Goal: Entertainment & Leisure: Browse casually

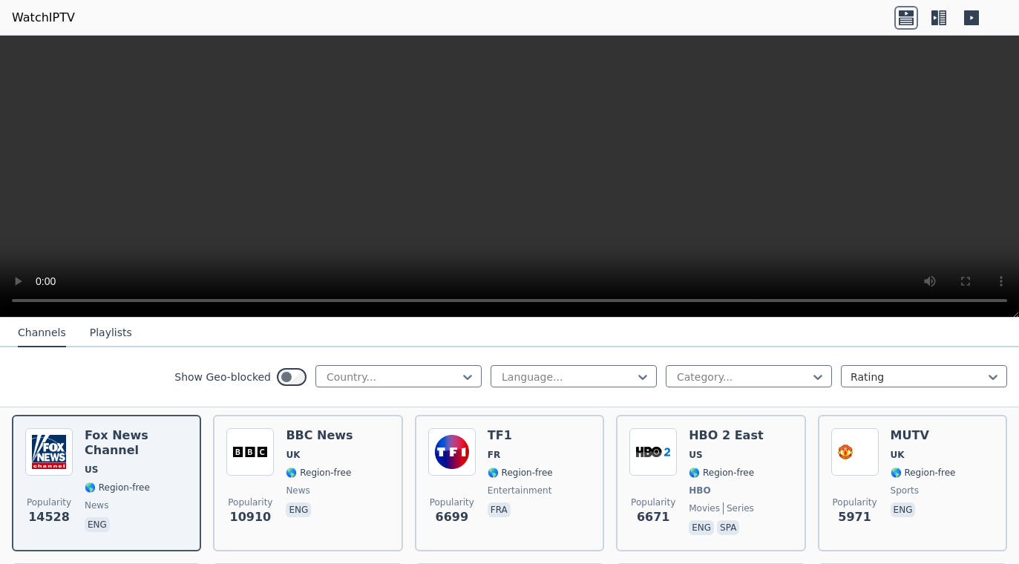
scroll to position [146, 0]
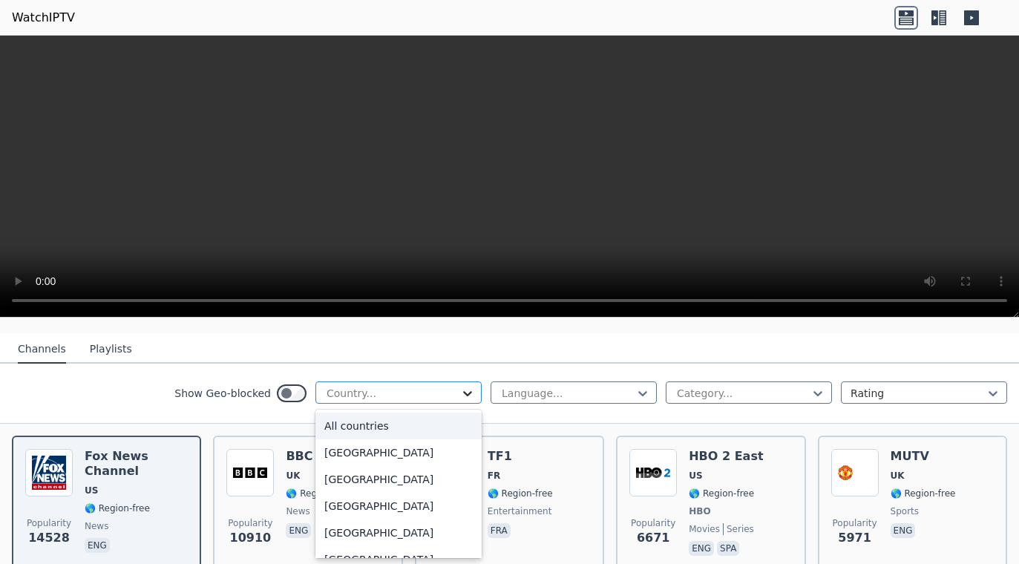
click at [467, 391] on icon at bounding box center [467, 393] width 15 height 15
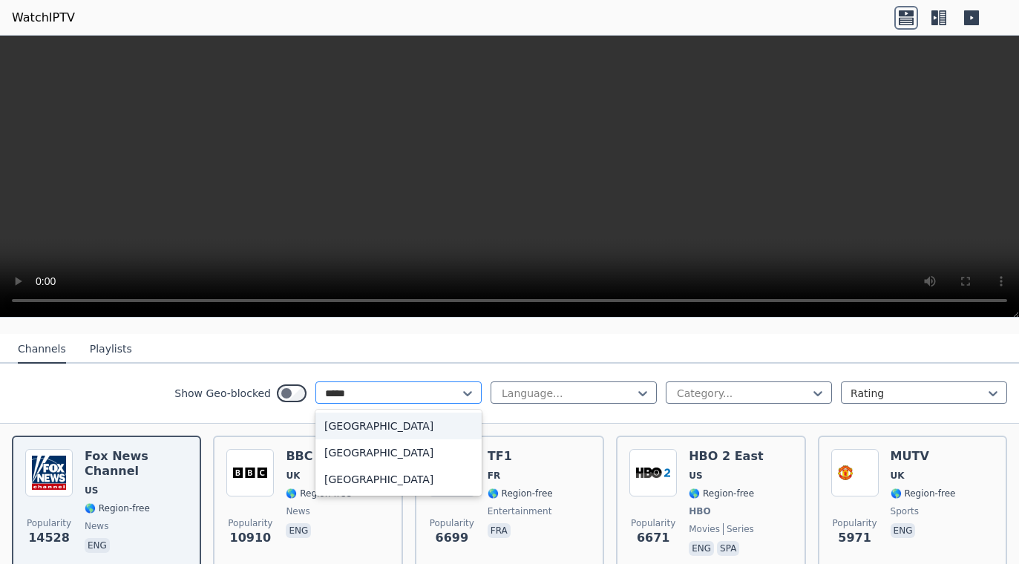
type input "******"
type input "**********"
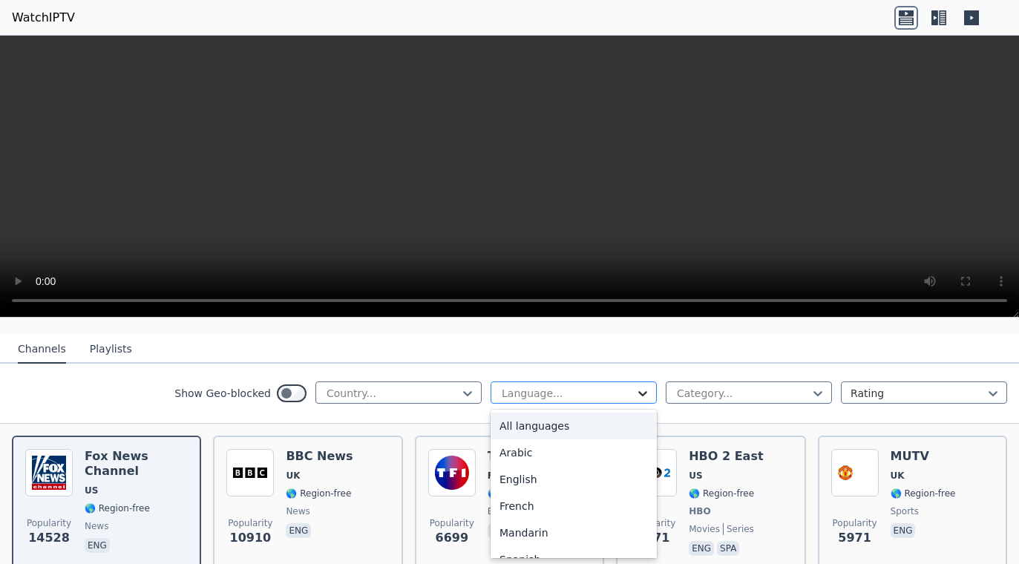
click at [639, 391] on icon at bounding box center [642, 393] width 15 height 15
click at [531, 470] on div "English" at bounding box center [573, 479] width 166 height 27
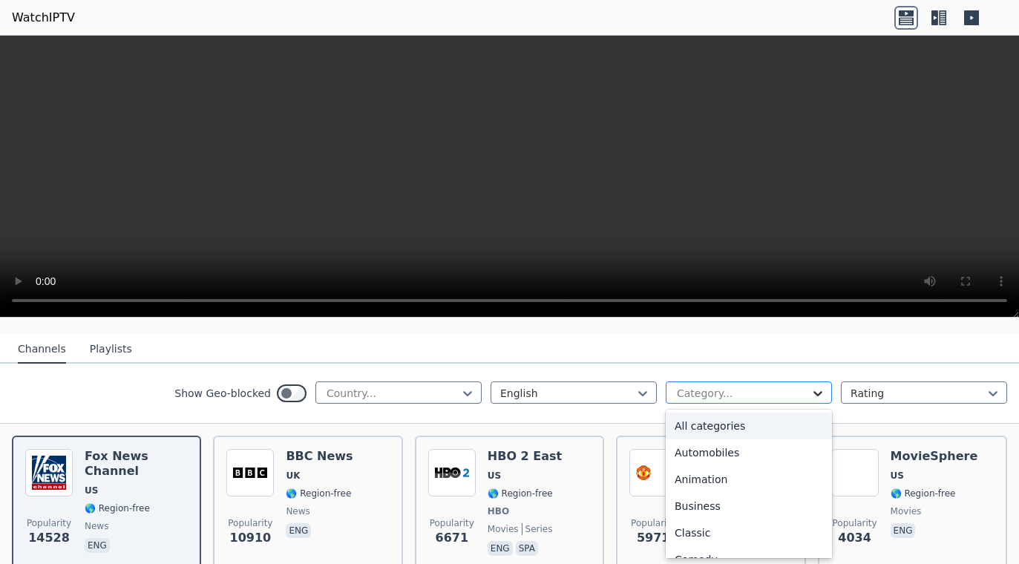
click at [818, 389] on icon at bounding box center [817, 393] width 15 height 15
click at [745, 424] on div "All categories" at bounding box center [749, 426] width 166 height 27
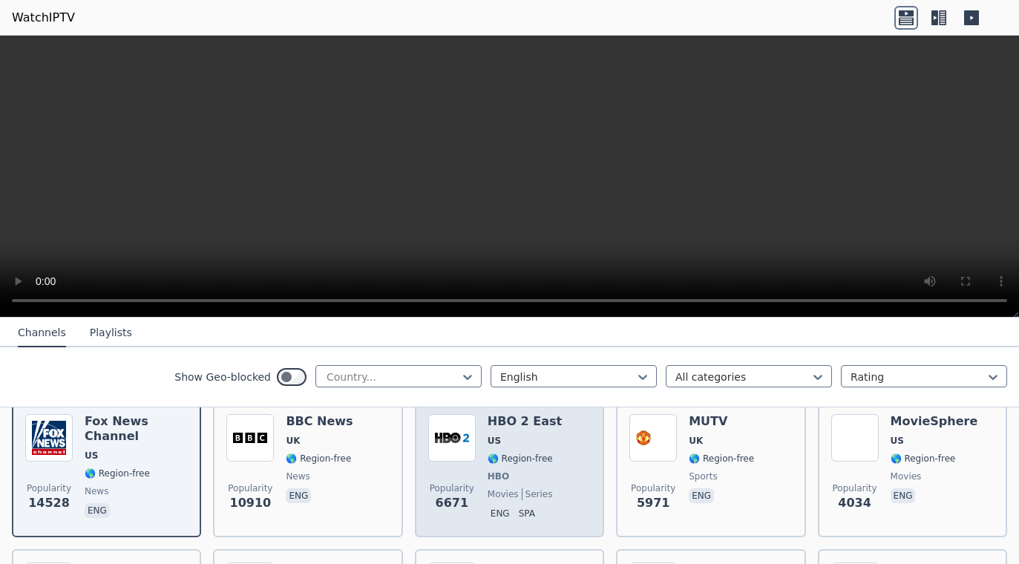
scroll to position [169, 0]
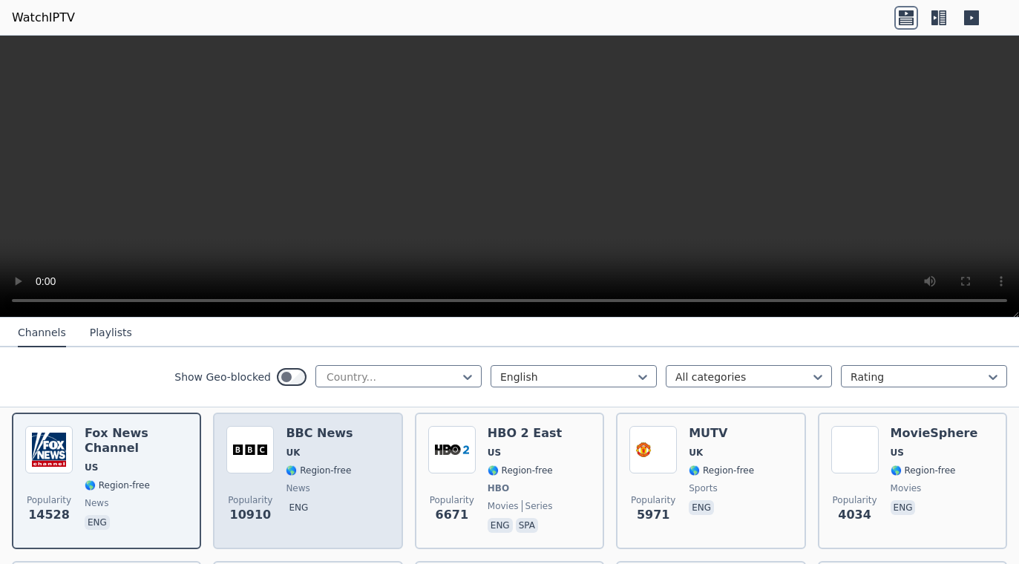
click at [350, 490] on span "news" at bounding box center [319, 488] width 67 height 12
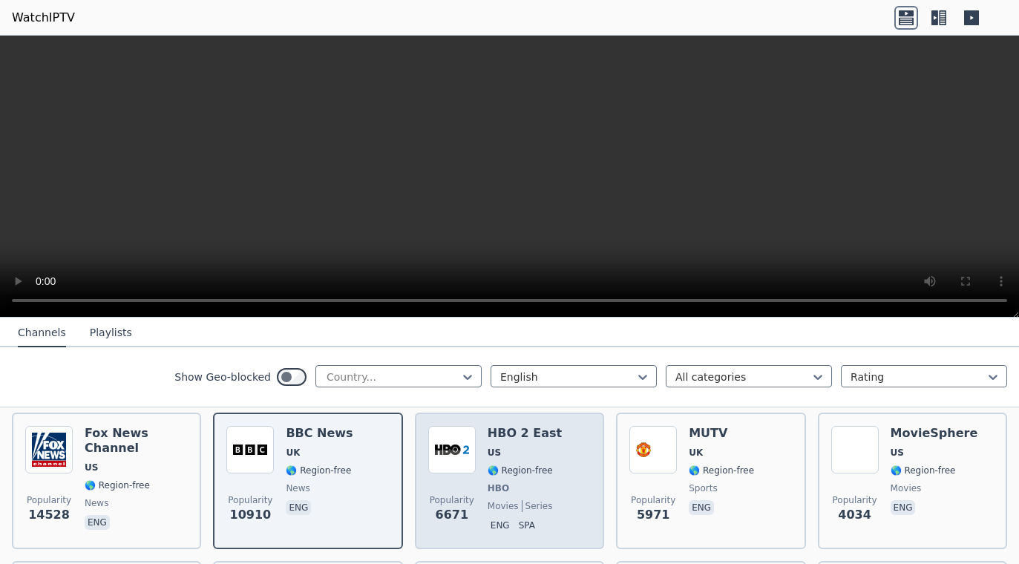
click at [541, 452] on span "US" at bounding box center [525, 453] width 74 height 12
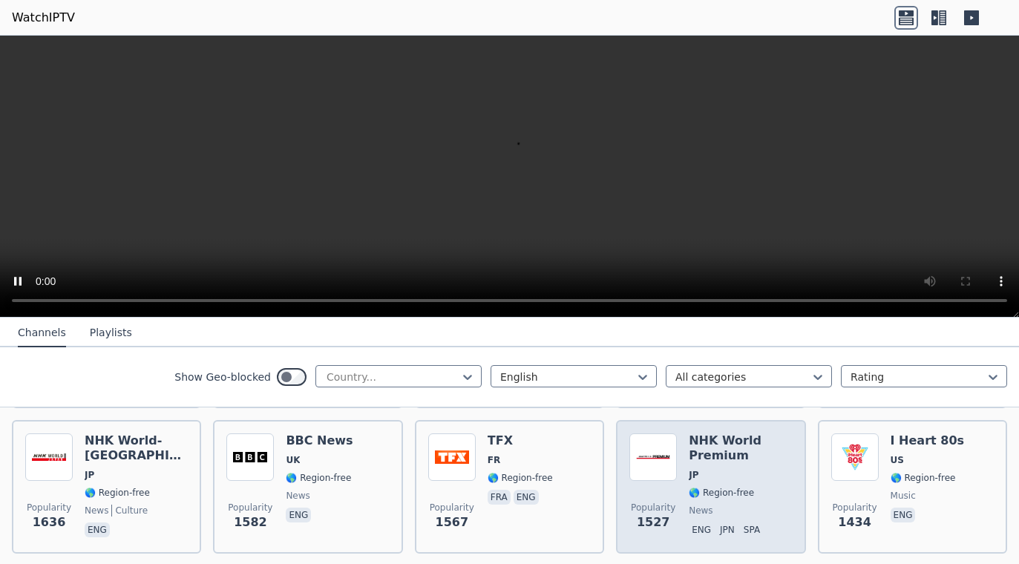
scroll to position [750, 0]
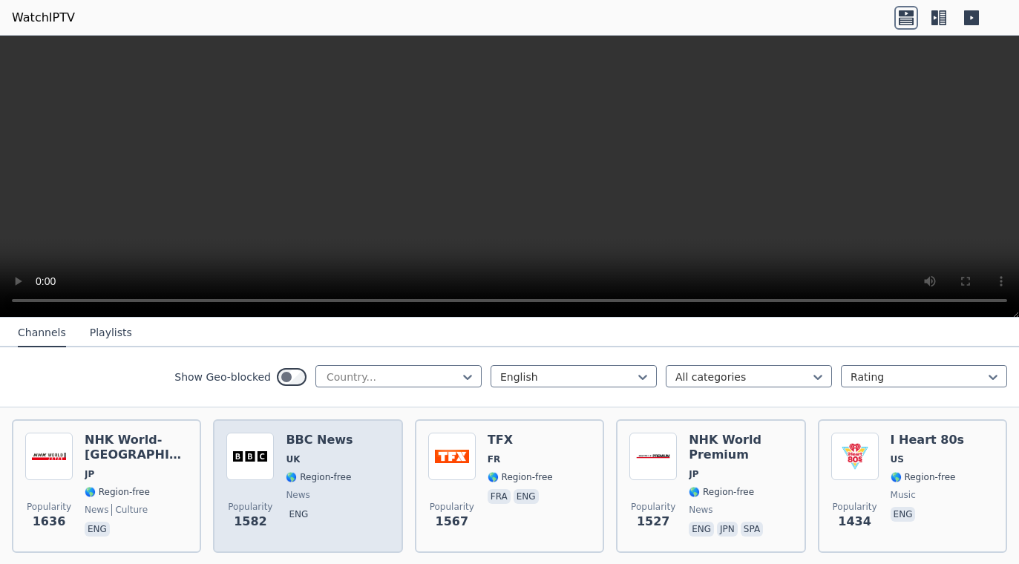
click at [387, 465] on div "Popularity 1582 BBC News UK 🌎 Region-free news eng" at bounding box center [307, 486] width 163 height 107
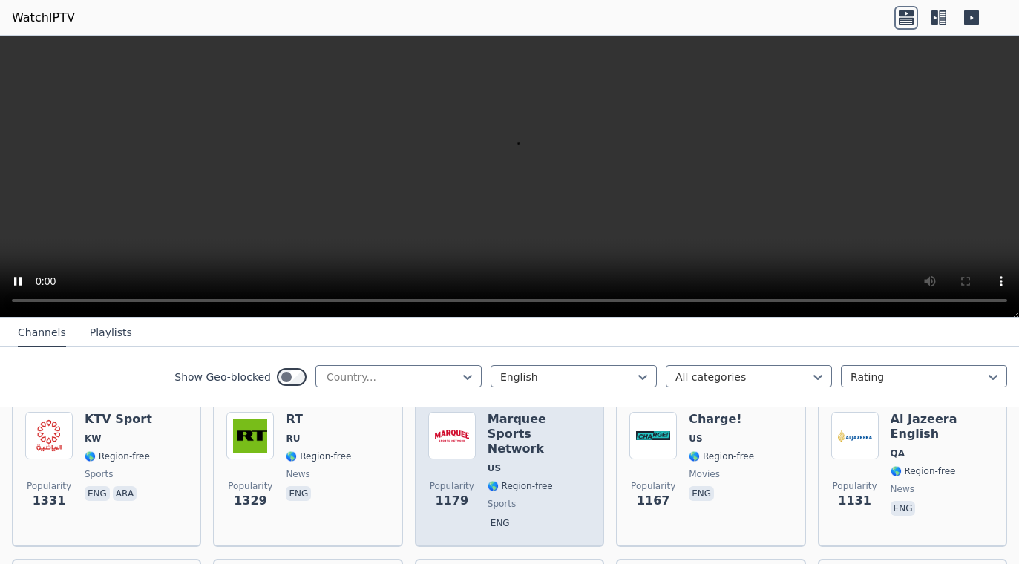
scroll to position [905, 0]
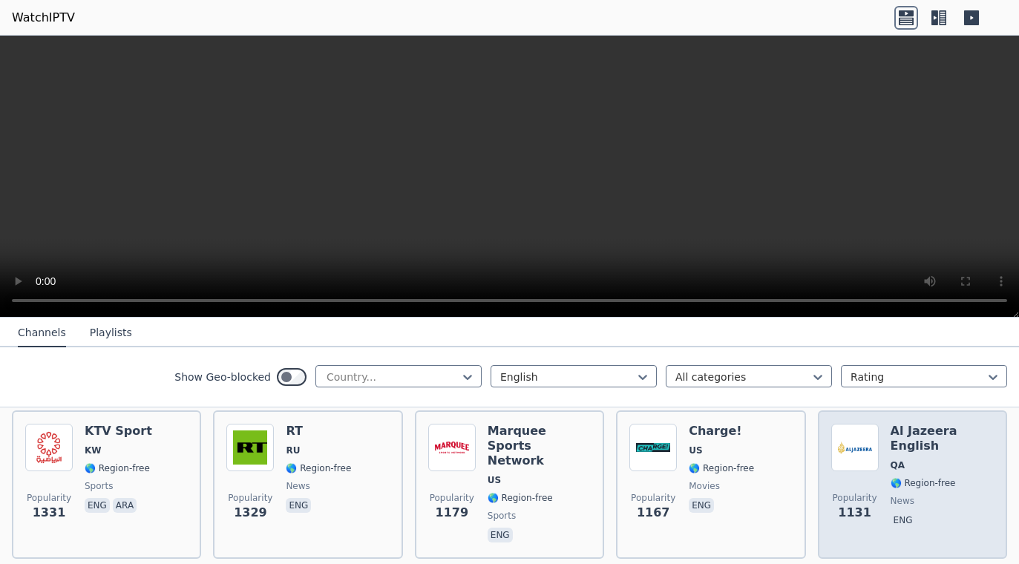
click at [869, 477] on div "Popularity 1131" at bounding box center [854, 485] width 47 height 122
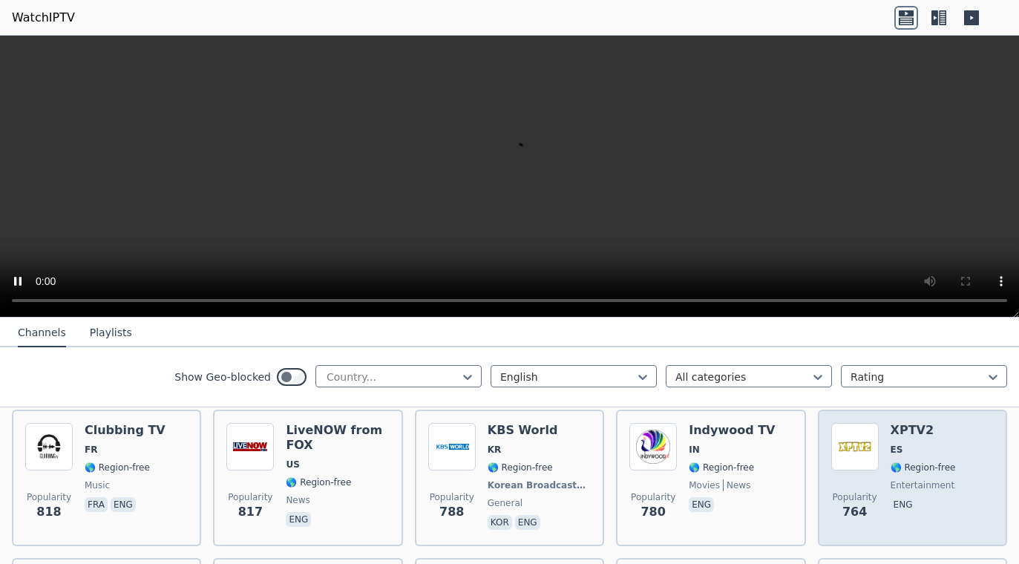
scroll to position [1672, 0]
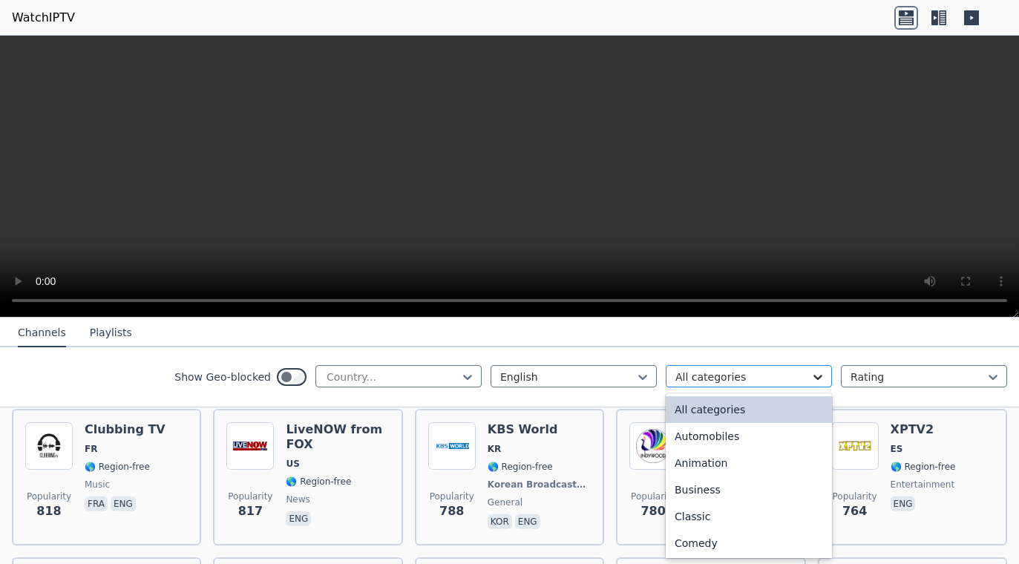
click at [818, 375] on icon at bounding box center [817, 377] width 15 height 15
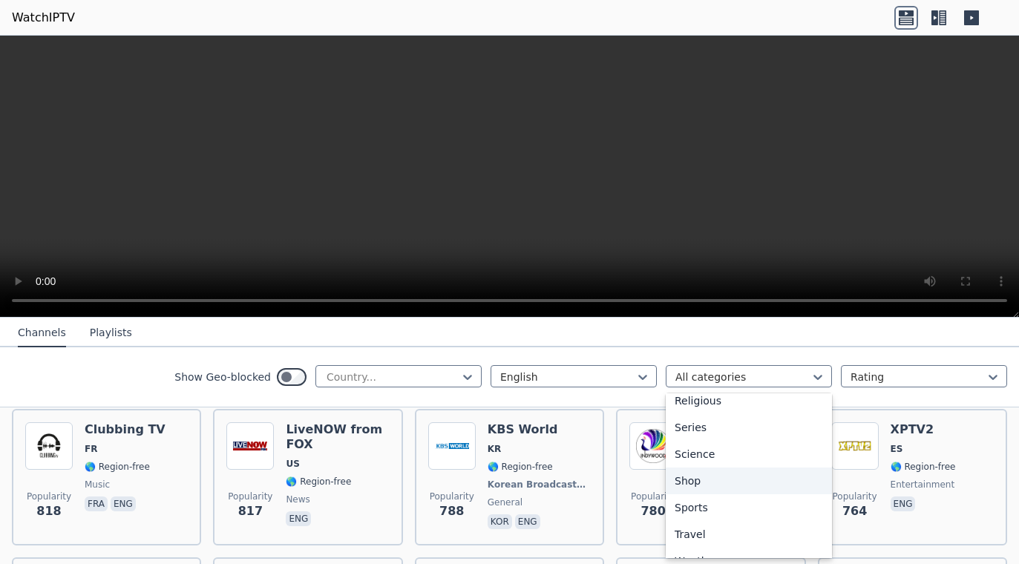
scroll to position [544, 0]
click at [712, 505] on div "Sports" at bounding box center [749, 506] width 166 height 27
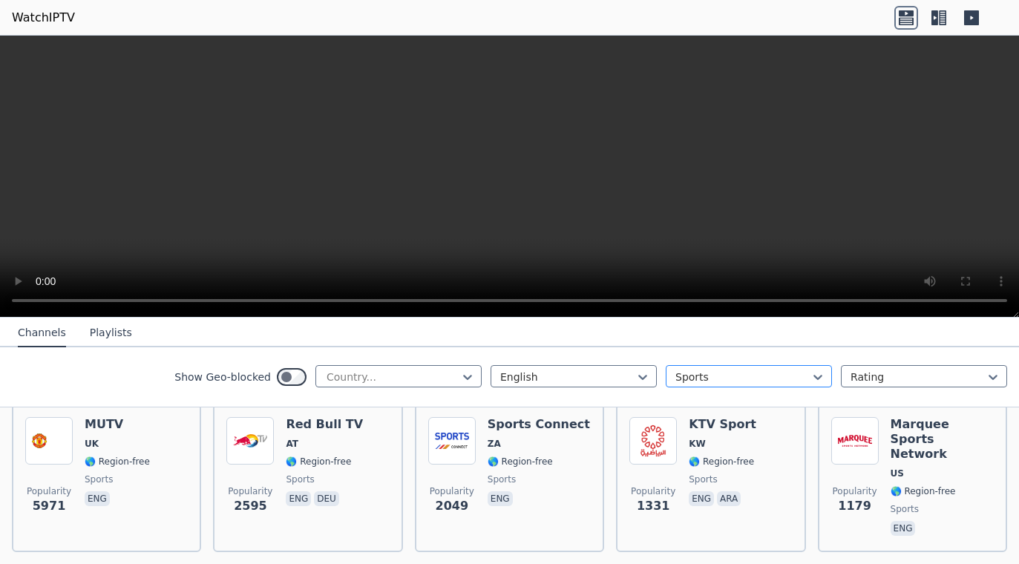
scroll to position [188, 0]
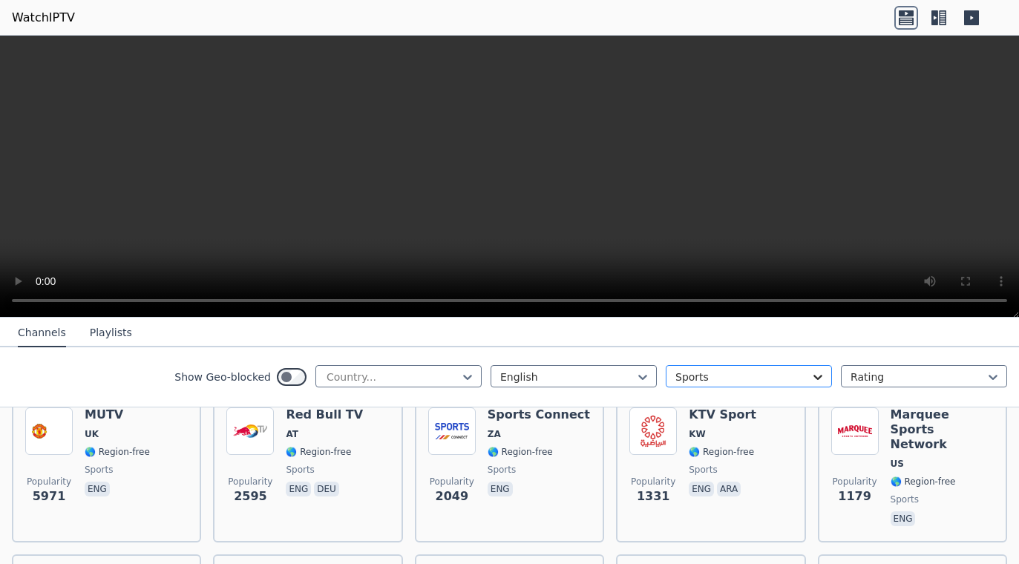
click at [819, 373] on icon at bounding box center [817, 377] width 15 height 15
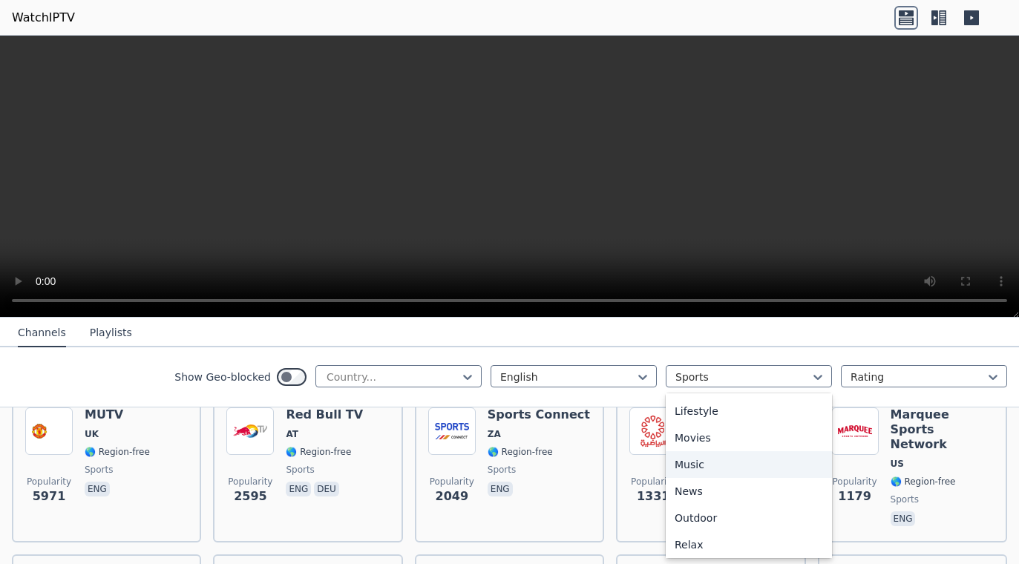
scroll to position [366, 0]
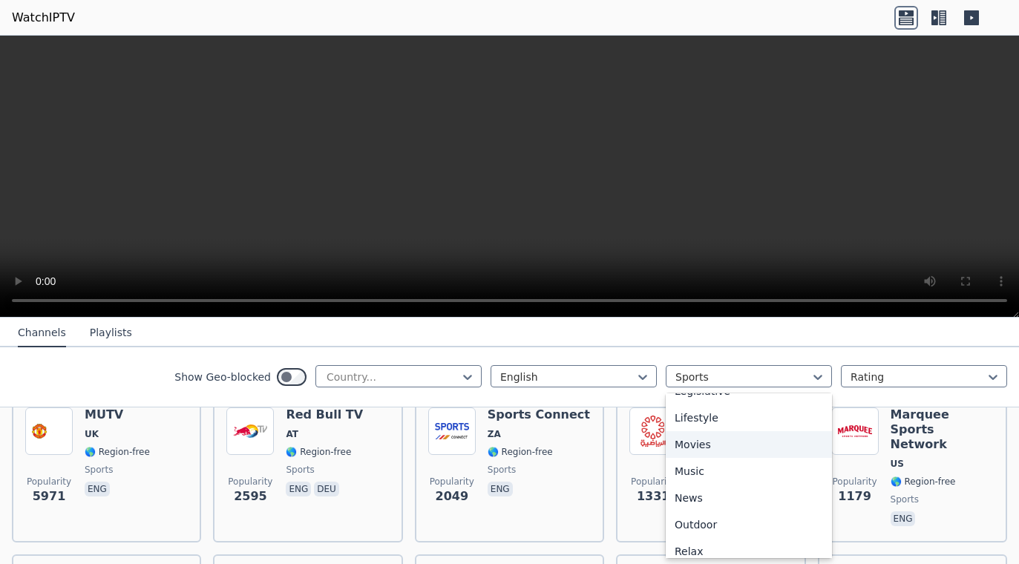
click at [715, 442] on div "Movies" at bounding box center [749, 444] width 166 height 27
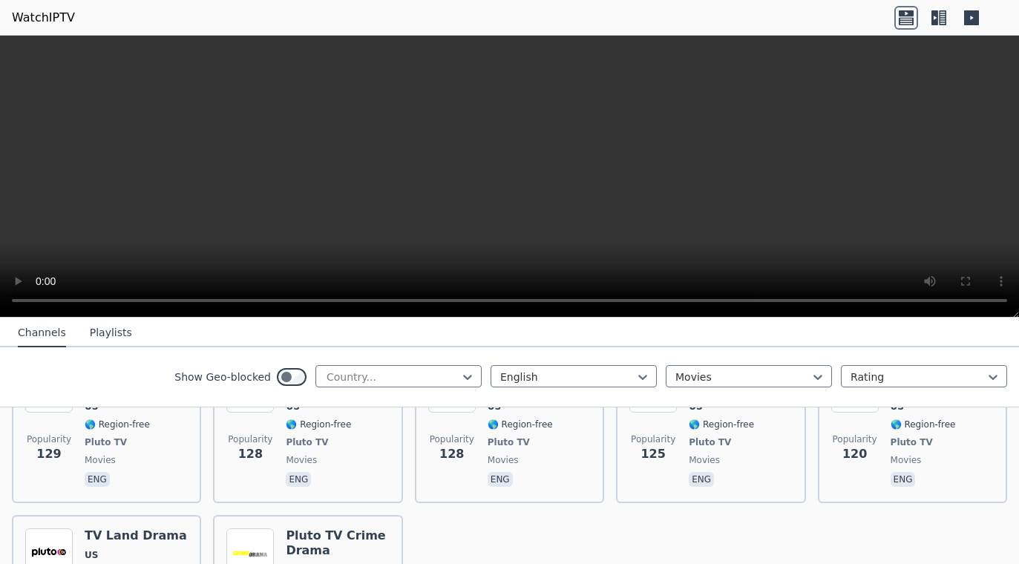
scroll to position [1705, 0]
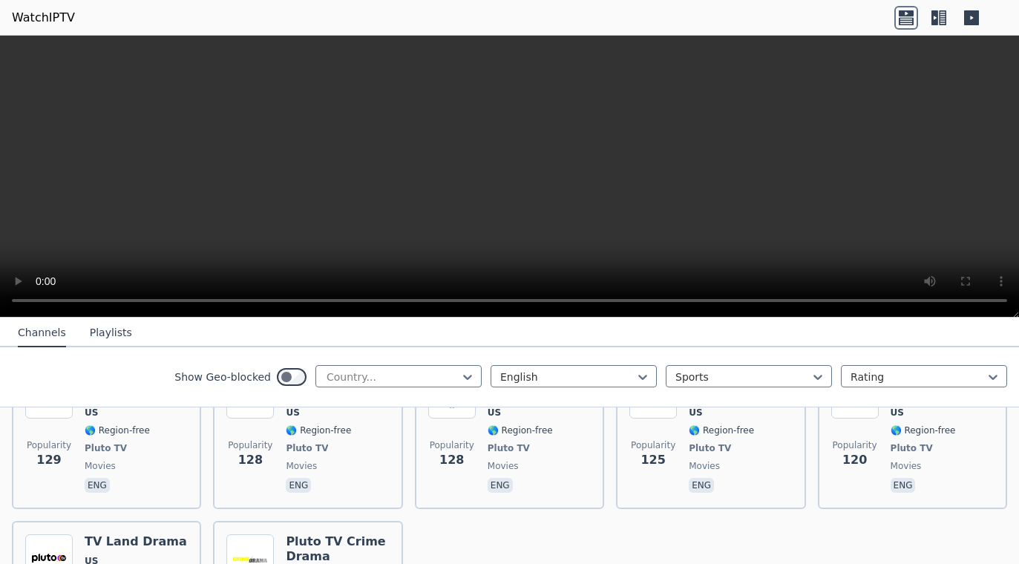
scroll to position [1535, 0]
